Goal: Task Accomplishment & Management: Manage account settings

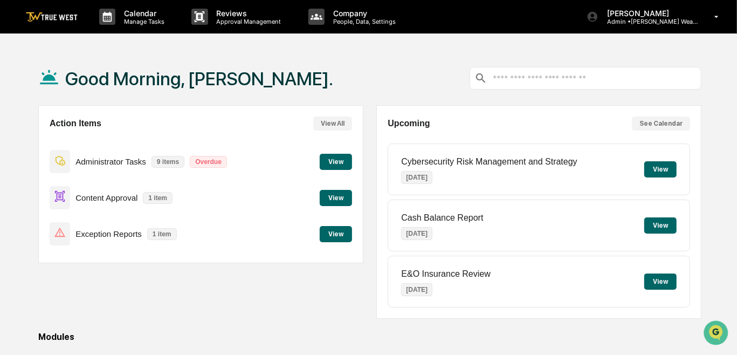
click at [343, 199] on button "View" at bounding box center [336, 198] width 32 height 16
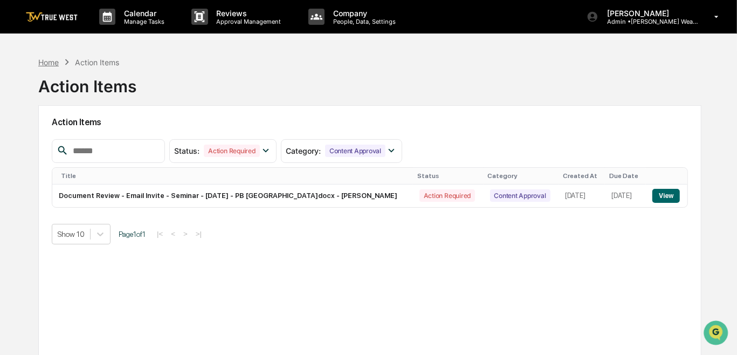
click at [39, 61] on div "Home" at bounding box center [48, 62] width 20 height 9
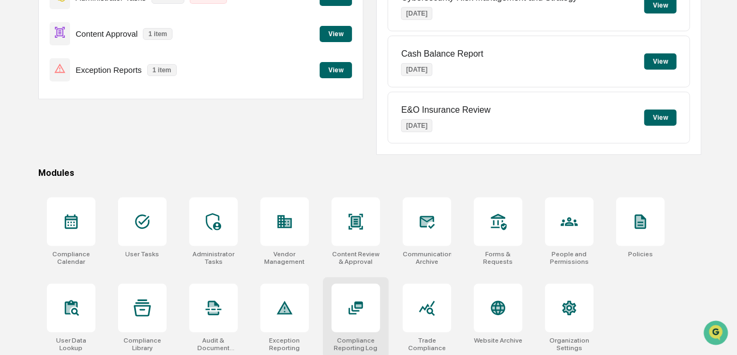
scroll to position [167, 0]
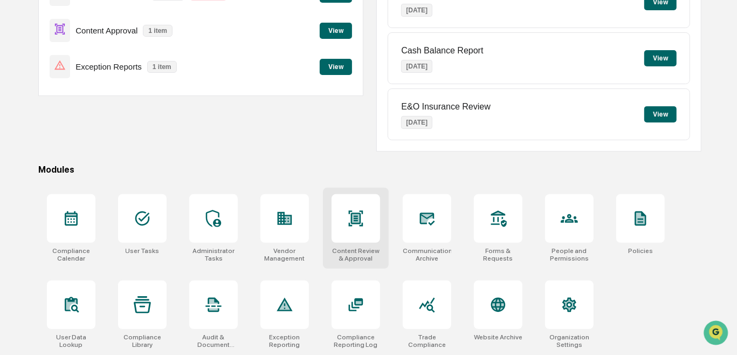
click at [363, 219] on icon at bounding box center [355, 218] width 17 height 17
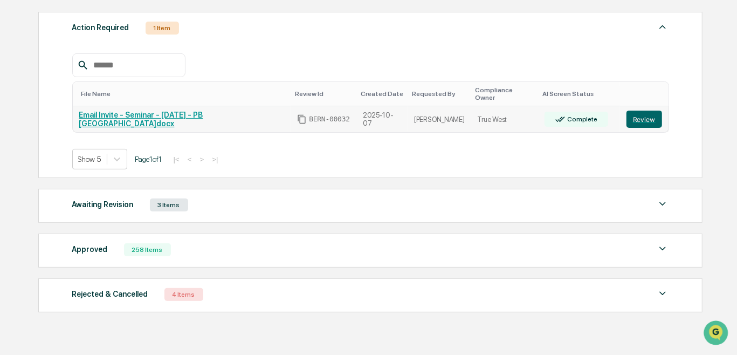
scroll to position [192, 0]
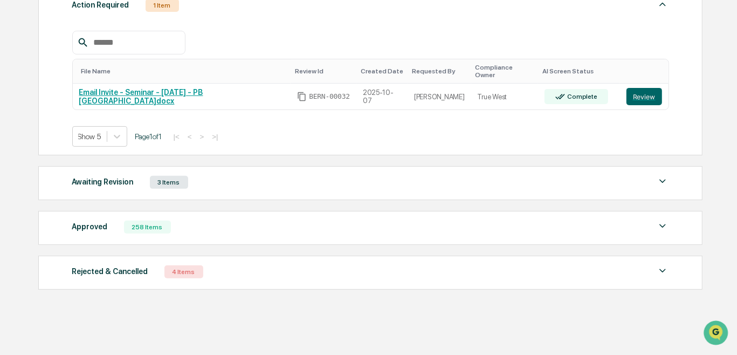
click at [10, 157] on div "Calendar Manage Tasks Reviews Approval Management Company People, Data, Setting…" at bounding box center [368, 84] width 737 height 553
click at [657, 175] on img at bounding box center [662, 181] width 13 height 13
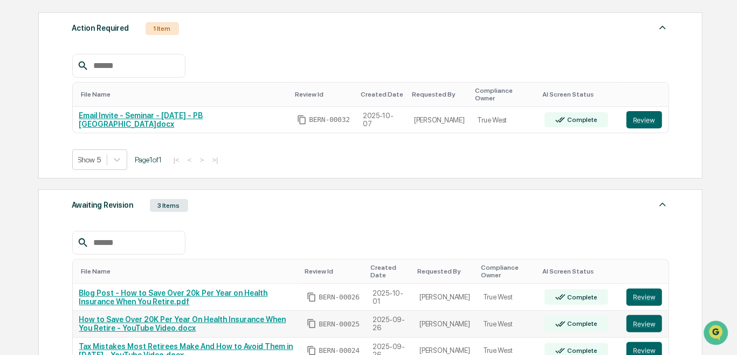
scroll to position [0, 0]
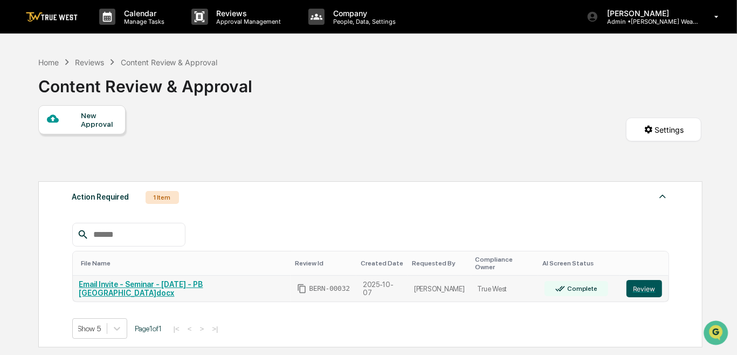
click at [636, 286] on button "Review" at bounding box center [644, 288] width 36 height 17
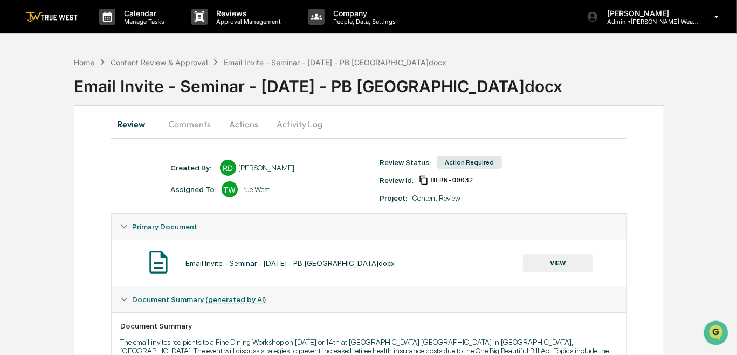
click at [359, 185] on div "Assigned To: TW True West" at bounding box center [269, 189] width 209 height 16
click at [582, 191] on div "Review Status: Action Required Review Id: BERN-00032 Project: Content Review" at bounding box center [478, 178] width 209 height 47
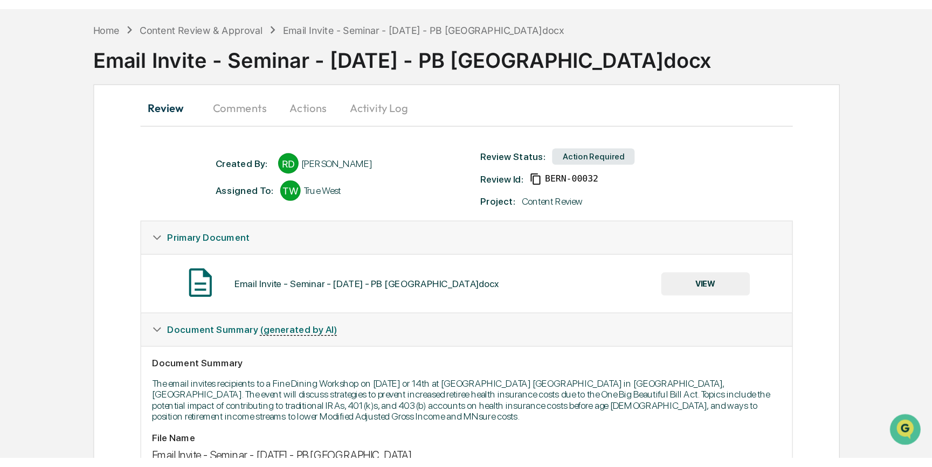
scroll to position [98, 0]
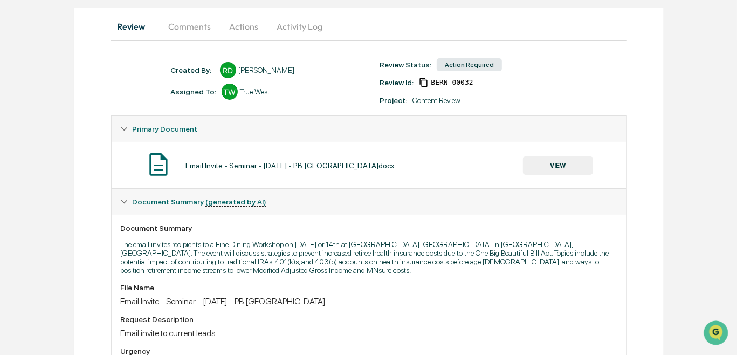
click at [564, 161] on button "VIEW" at bounding box center [558, 165] width 70 height 18
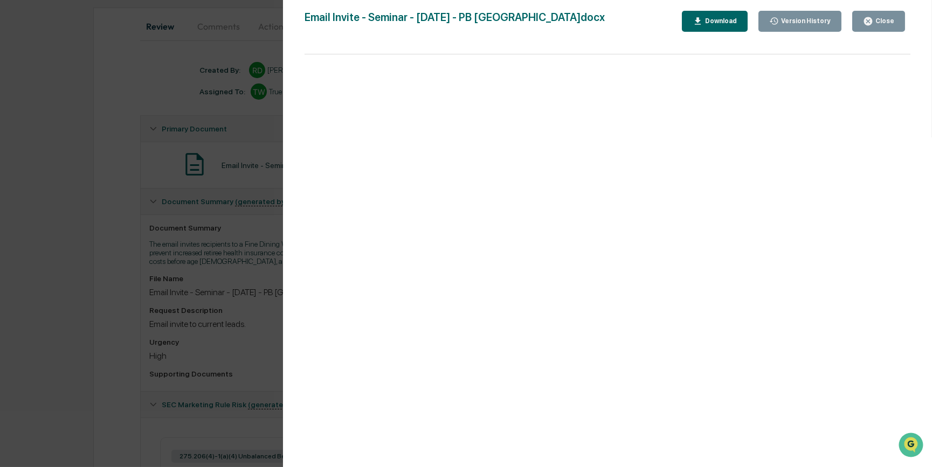
click at [729, 16] on div "Download" at bounding box center [714, 21] width 44 height 10
click at [89, 294] on div "Version History 10/07/2025, 01:17 PM Rece Dietrich Email Invite - Seminar - Oct…" at bounding box center [466, 233] width 932 height 467
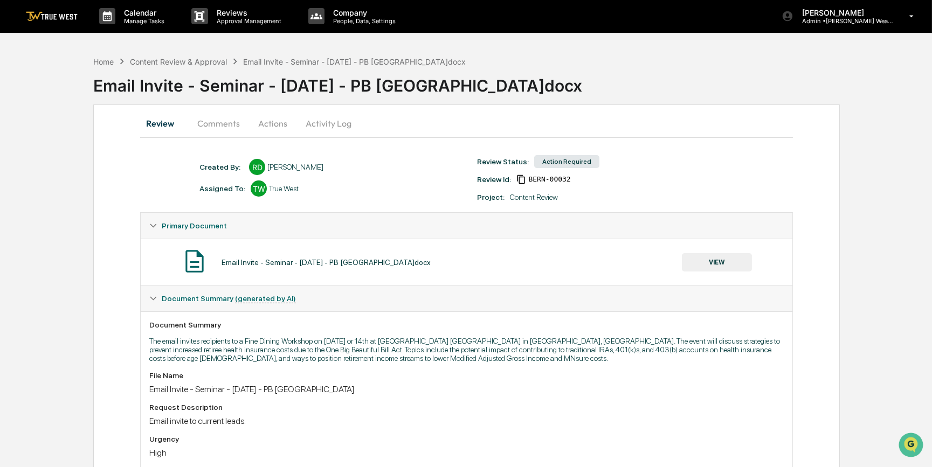
scroll to position [0, 0]
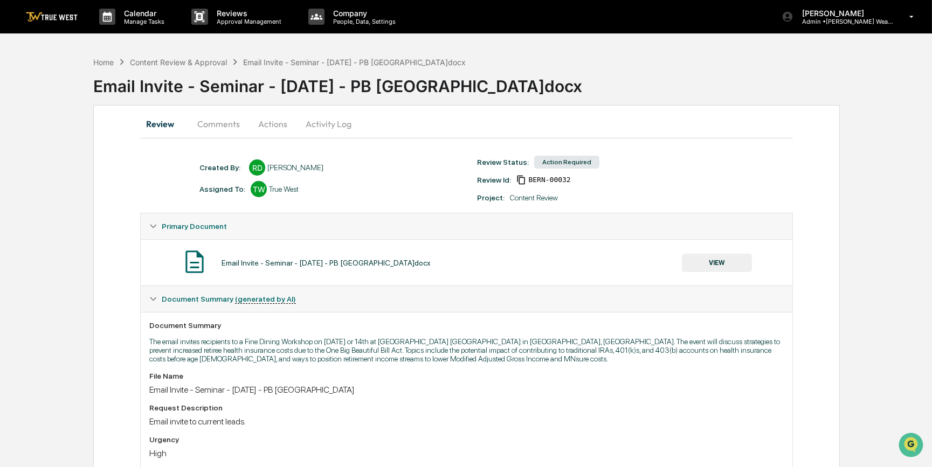
click at [207, 124] on button "Comments" at bounding box center [219, 124] width 60 height 26
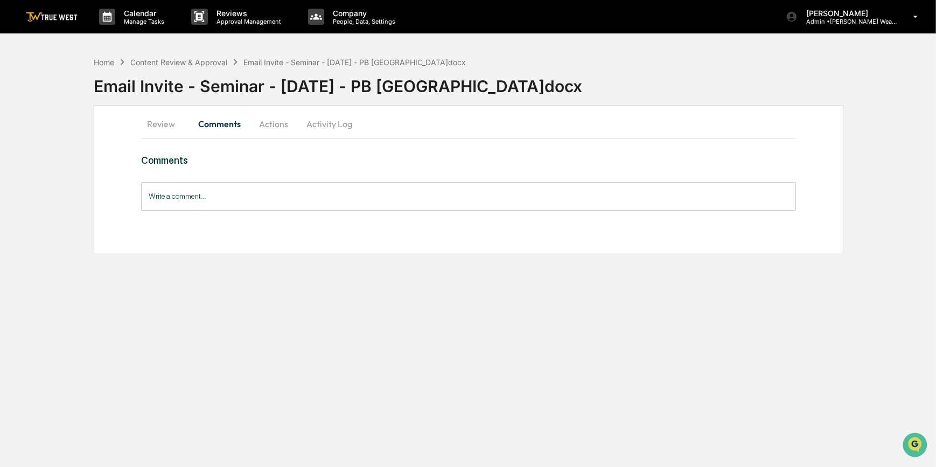
click at [246, 193] on input "Write a comment..." at bounding box center [469, 196] width 656 height 29
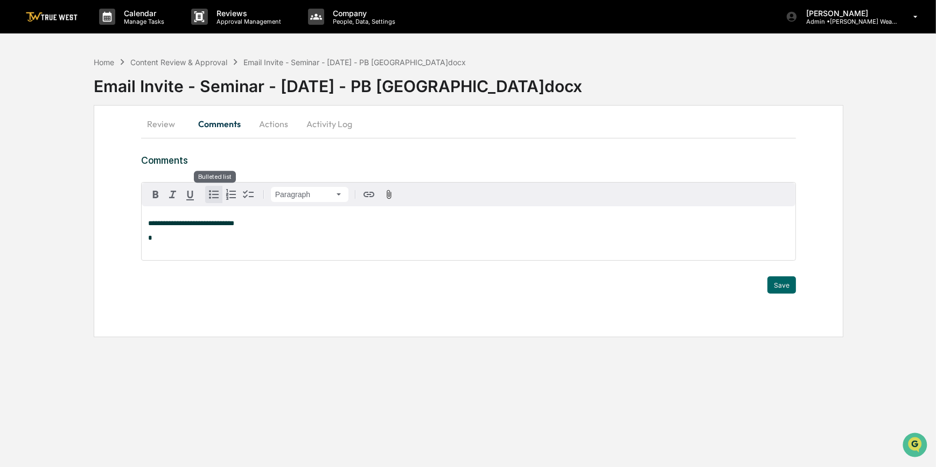
click at [212, 196] on icon "button" at bounding box center [213, 194] width 13 height 13
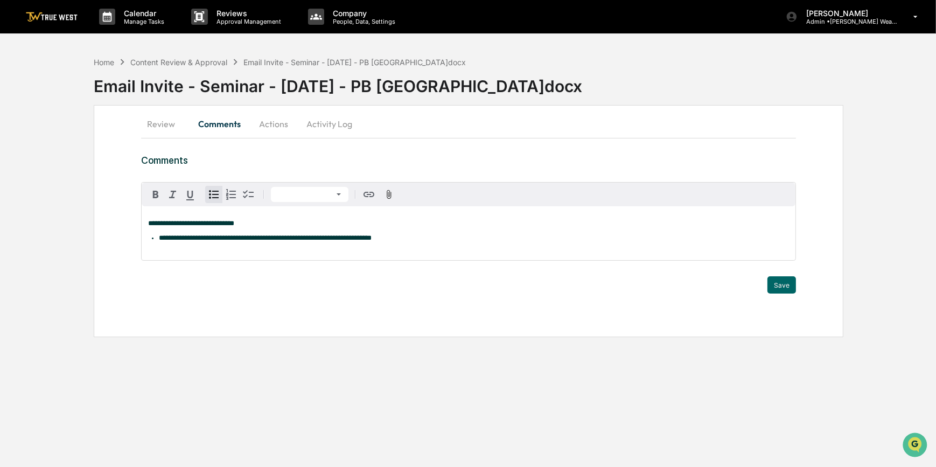
click at [204, 239] on span "**********" at bounding box center [265, 237] width 213 height 7
click at [196, 241] on span "**********" at bounding box center [265, 237] width 213 height 7
drag, startPoint x: 223, startPoint y: 239, endPoint x: 196, endPoint y: 236, distance: 27.1
click at [196, 236] on span "**********" at bounding box center [280, 237] width 242 height 7
drag, startPoint x: 225, startPoint y: 239, endPoint x: 195, endPoint y: 238, distance: 29.7
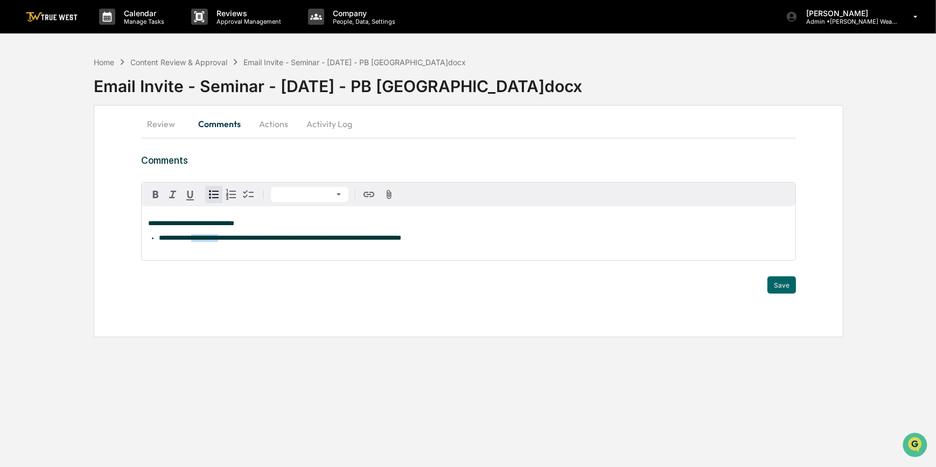
click at [195, 238] on span "**********" at bounding box center [280, 237] width 242 height 7
click at [189, 193] on icon "button" at bounding box center [190, 195] width 13 height 13
click at [205, 241] on span "**********" at bounding box center [204, 237] width 27 height 7
click at [741, 283] on button "Save" at bounding box center [782, 284] width 29 height 17
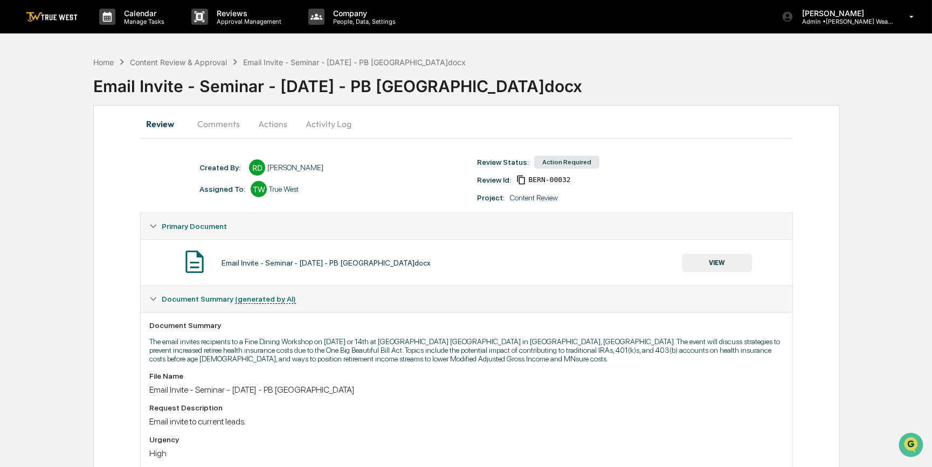
click at [220, 119] on button "Comments" at bounding box center [219, 124] width 60 height 26
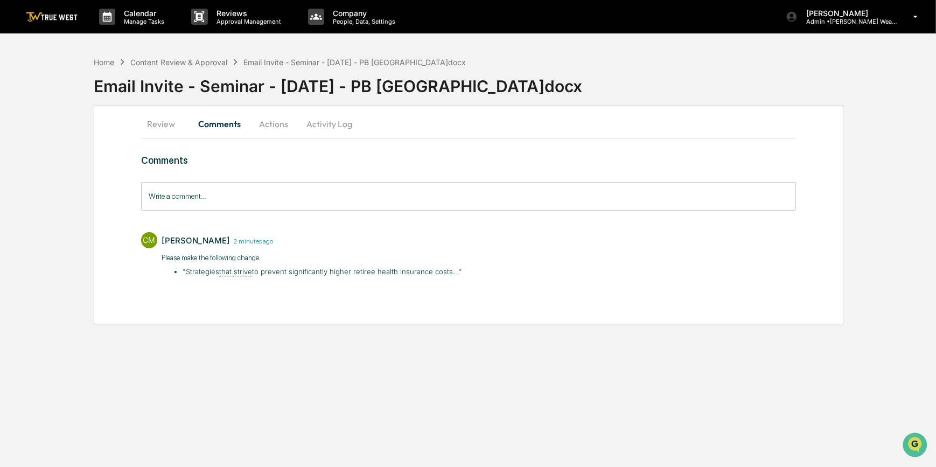
click at [268, 123] on button "Actions" at bounding box center [273, 124] width 48 height 26
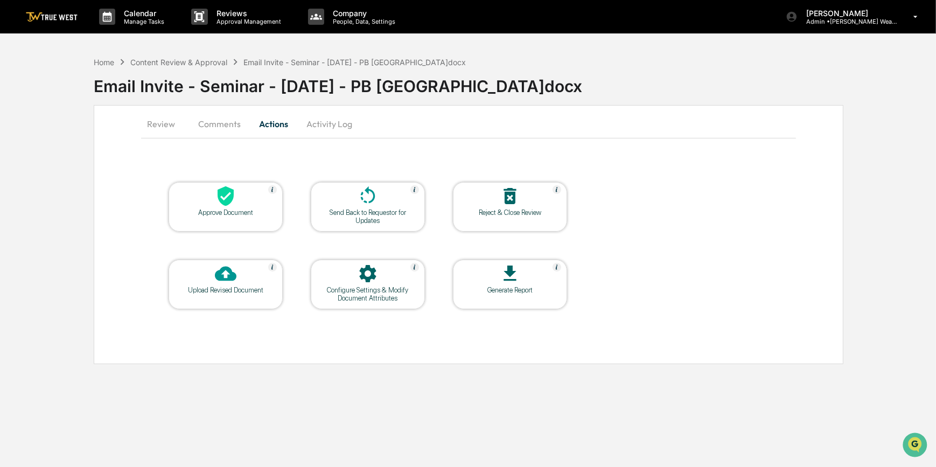
click at [355, 212] on div "Send Back to Requestor for Updates" at bounding box center [368, 217] width 97 height 16
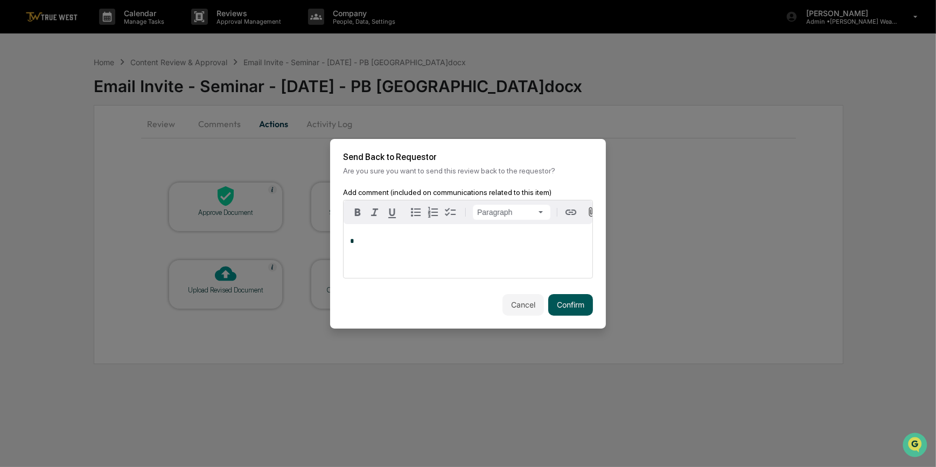
click at [574, 309] on button "Confirm" at bounding box center [571, 305] width 45 height 22
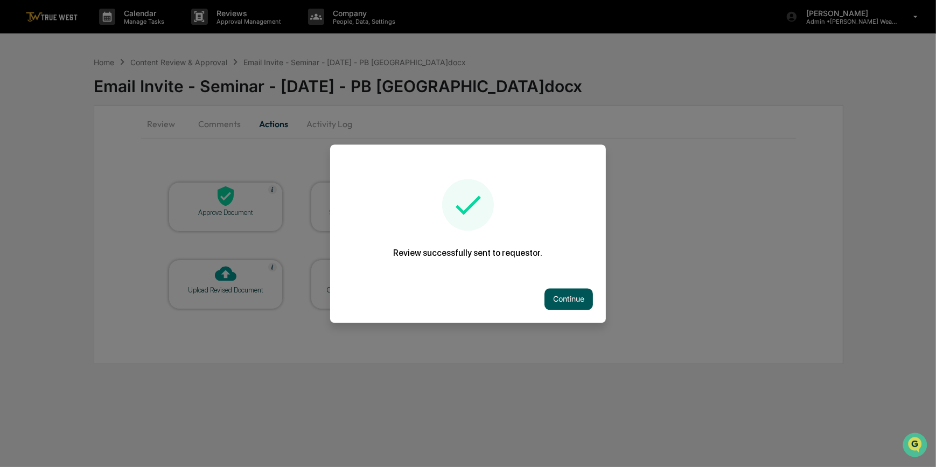
click at [563, 296] on button "Continue" at bounding box center [569, 299] width 48 height 22
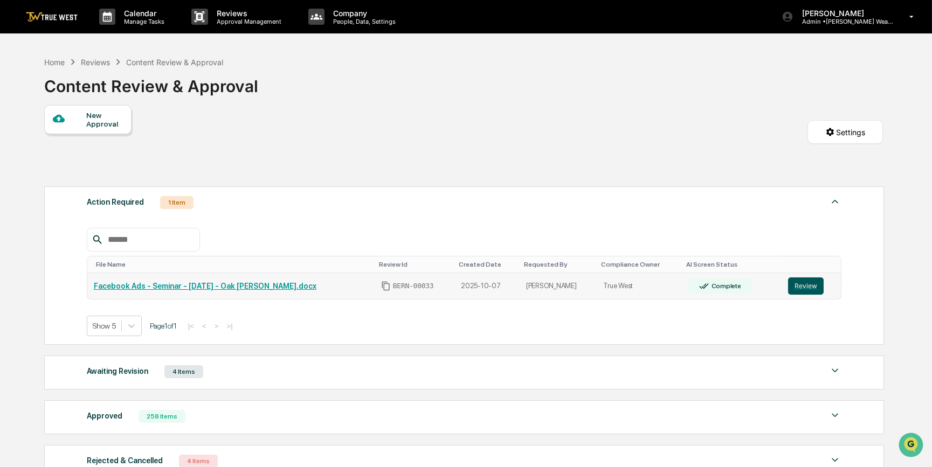
click at [741, 286] on button "Review" at bounding box center [806, 286] width 36 height 17
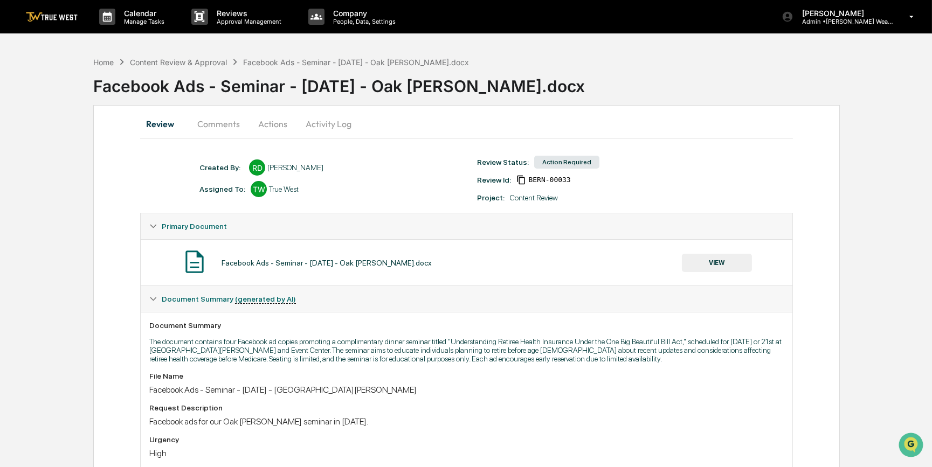
click at [710, 256] on button "VIEW" at bounding box center [717, 263] width 70 height 18
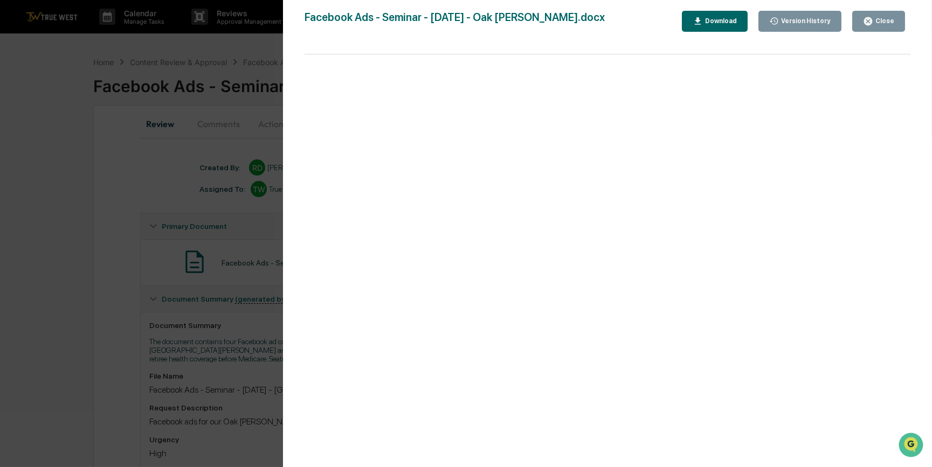
click at [730, 22] on div "Download" at bounding box center [720, 21] width 34 height 8
drag, startPoint x: 116, startPoint y: 280, endPoint x: 118, endPoint y: 243, distance: 37.2
click at [116, 280] on div "Version History 10/07/2025, 04:20 PM Rece Dietrich Facebook Ads - Seminar - Oct…" at bounding box center [466, 233] width 932 height 467
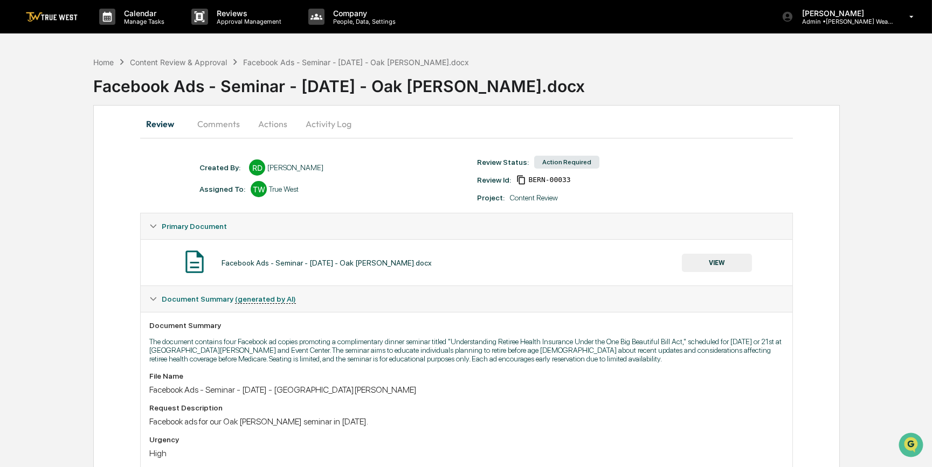
click at [274, 122] on button "Actions" at bounding box center [272, 124] width 48 height 26
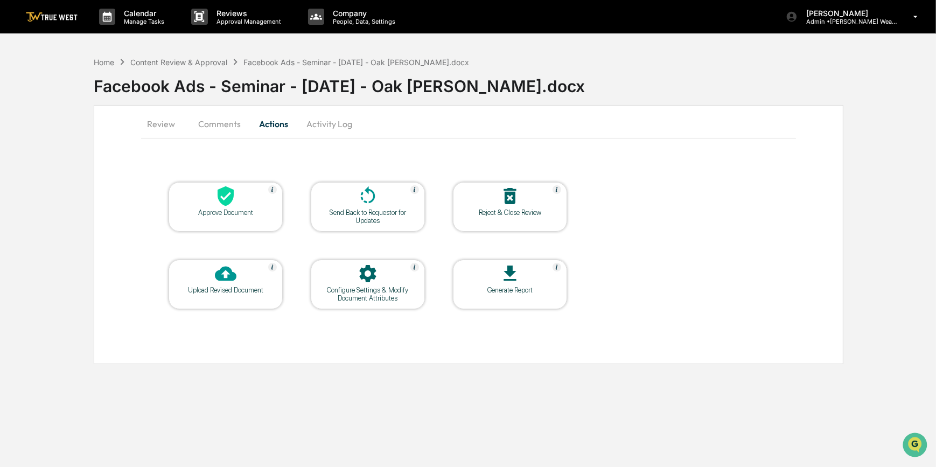
click at [232, 205] on icon at bounding box center [226, 196] width 22 height 22
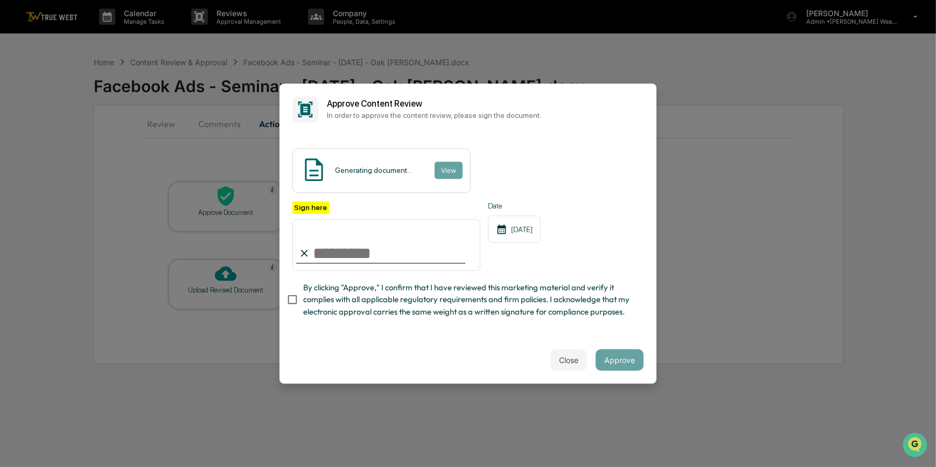
click at [396, 241] on input "Sign here" at bounding box center [387, 245] width 188 height 52
type input "*********"
click at [443, 162] on button "View" at bounding box center [448, 170] width 28 height 17
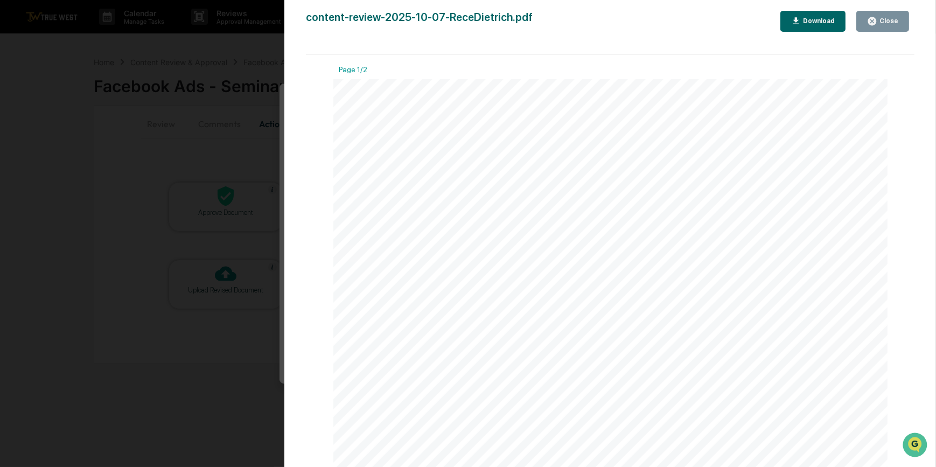
drag, startPoint x: 151, startPoint y: 151, endPoint x: 123, endPoint y: 143, distance: 28.6
click at [151, 151] on div "Version History 10/07/2025, 04:43 PM Carliss Marshall content-review-2025-10-07…" at bounding box center [468, 233] width 936 height 467
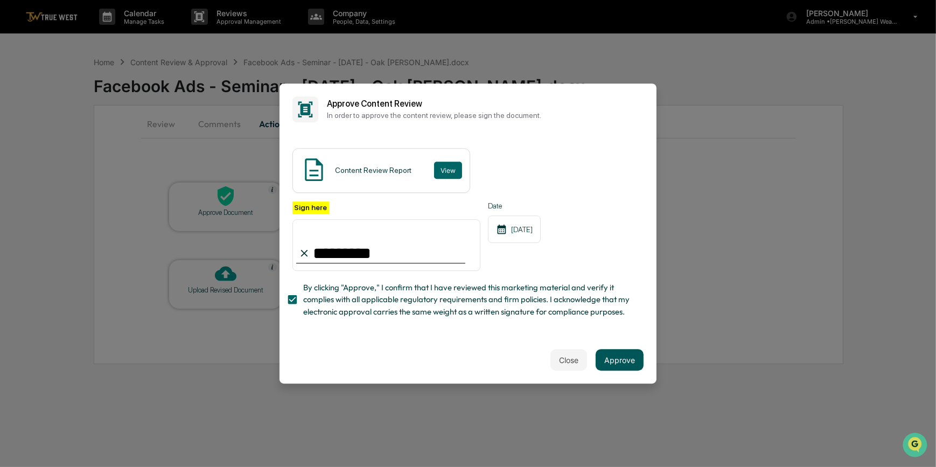
click at [626, 360] on button "Approve" at bounding box center [620, 360] width 48 height 22
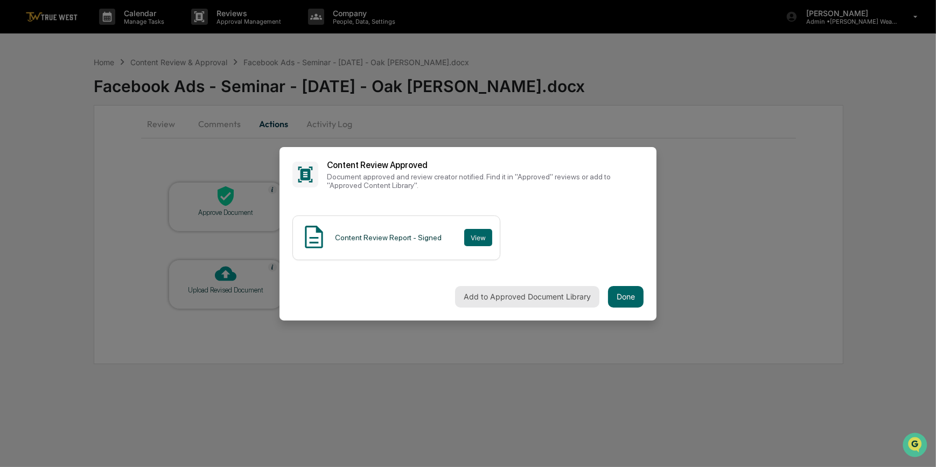
click at [533, 287] on button "Add to Approved Document Library" at bounding box center [527, 297] width 144 height 22
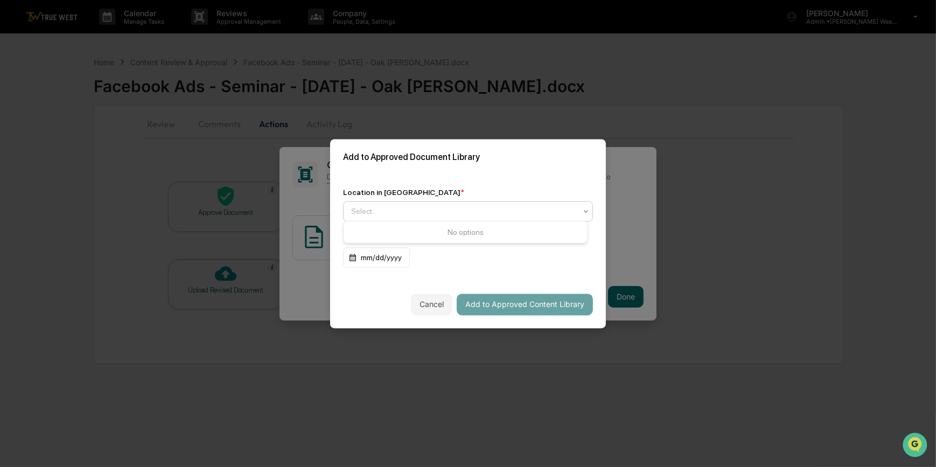
click at [416, 212] on div at bounding box center [463, 211] width 225 height 11
click at [446, 175] on div "Location in Library * Select... Expiration Date (optional) mm/dd/yyyy" at bounding box center [468, 228] width 276 height 106
click at [395, 208] on div at bounding box center [463, 211] width 225 height 11
click at [413, 206] on div at bounding box center [463, 211] width 225 height 11
click at [408, 227] on div "Approved Content Library" at bounding box center [466, 235] width 244 height 22
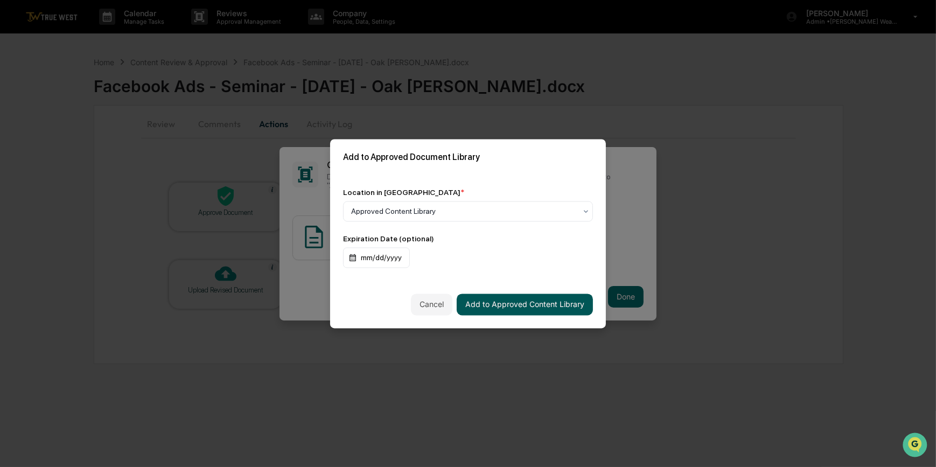
click at [523, 306] on button "Add to Approved Content Library" at bounding box center [525, 305] width 136 height 22
